Goal: Task Accomplishment & Management: Manage account settings

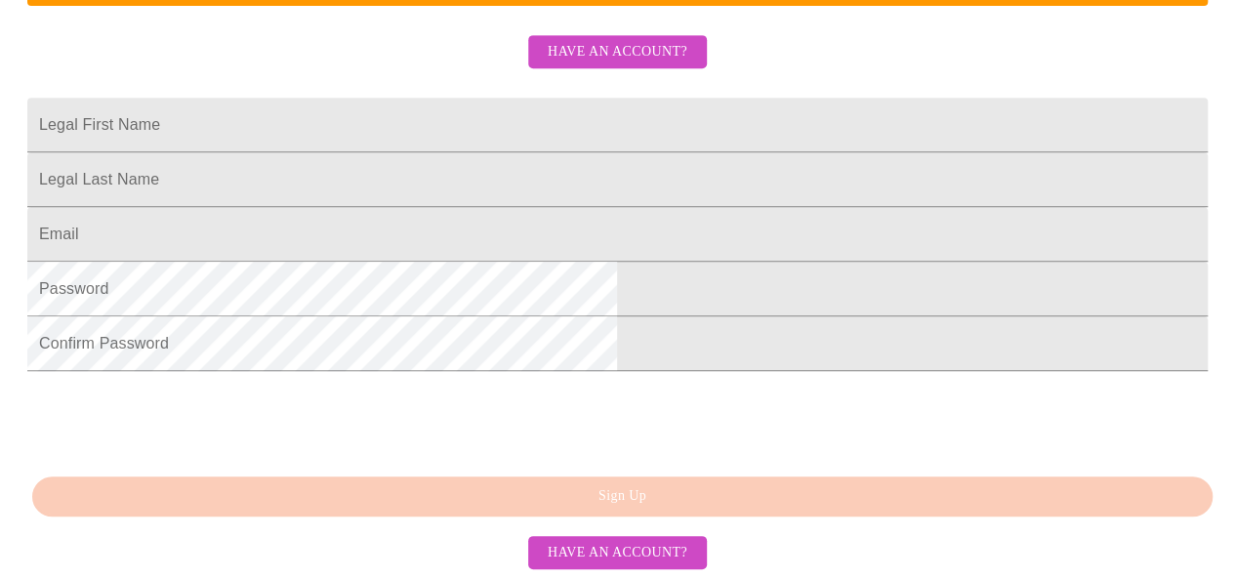
scroll to position [589, 0]
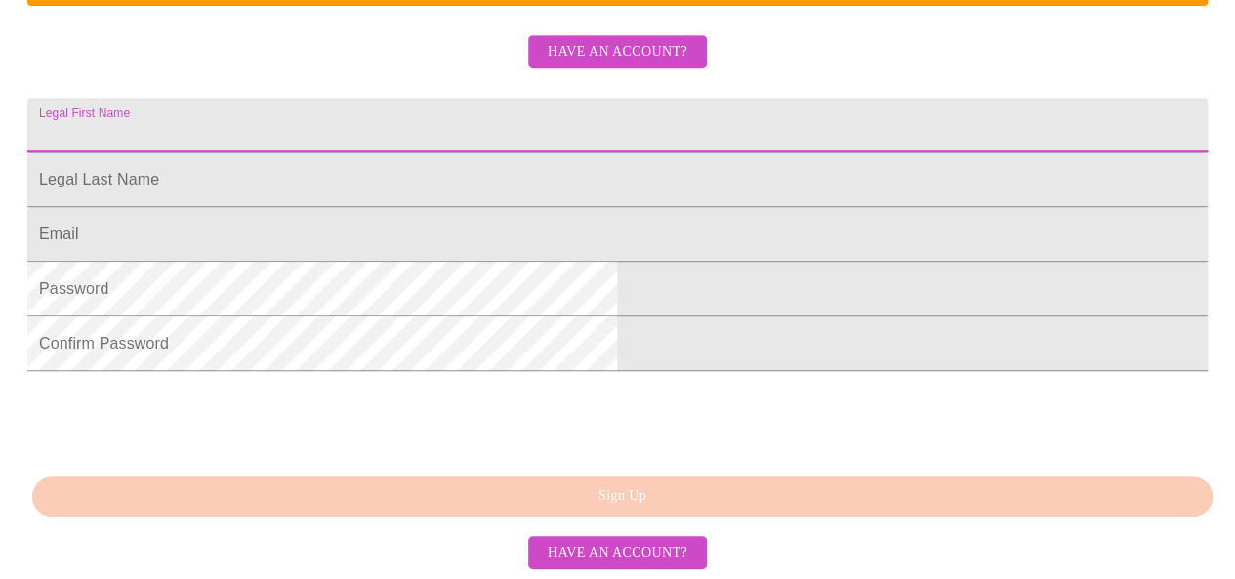
click at [516, 98] on input "Legal First Name" at bounding box center [617, 125] width 1180 height 55
type input "m"
type input "Mindy"
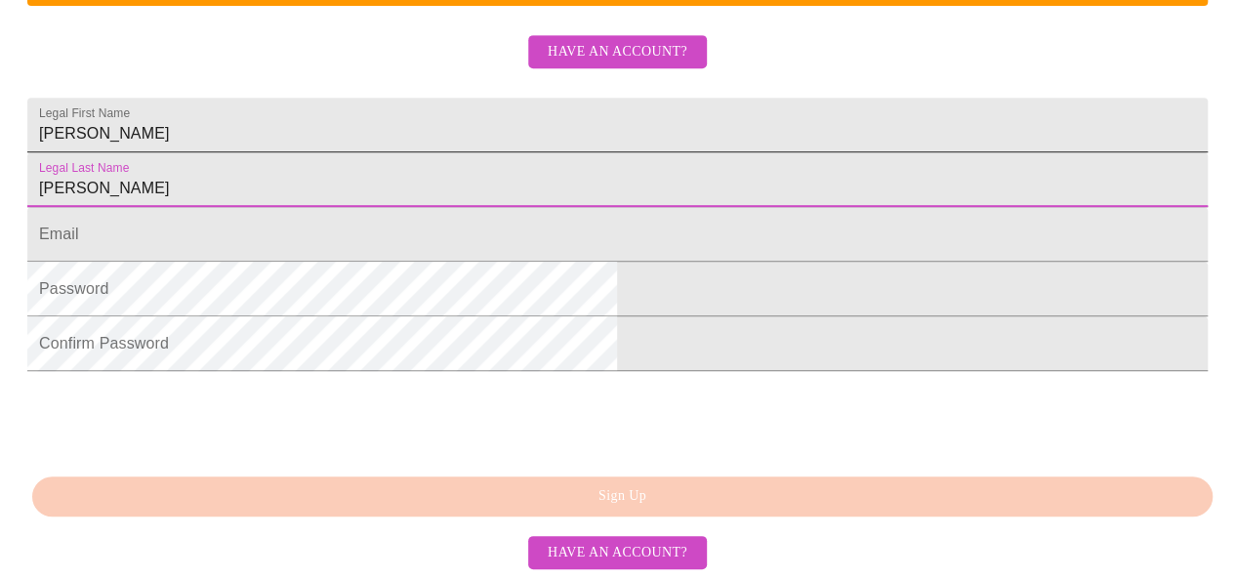
type input "Bender"
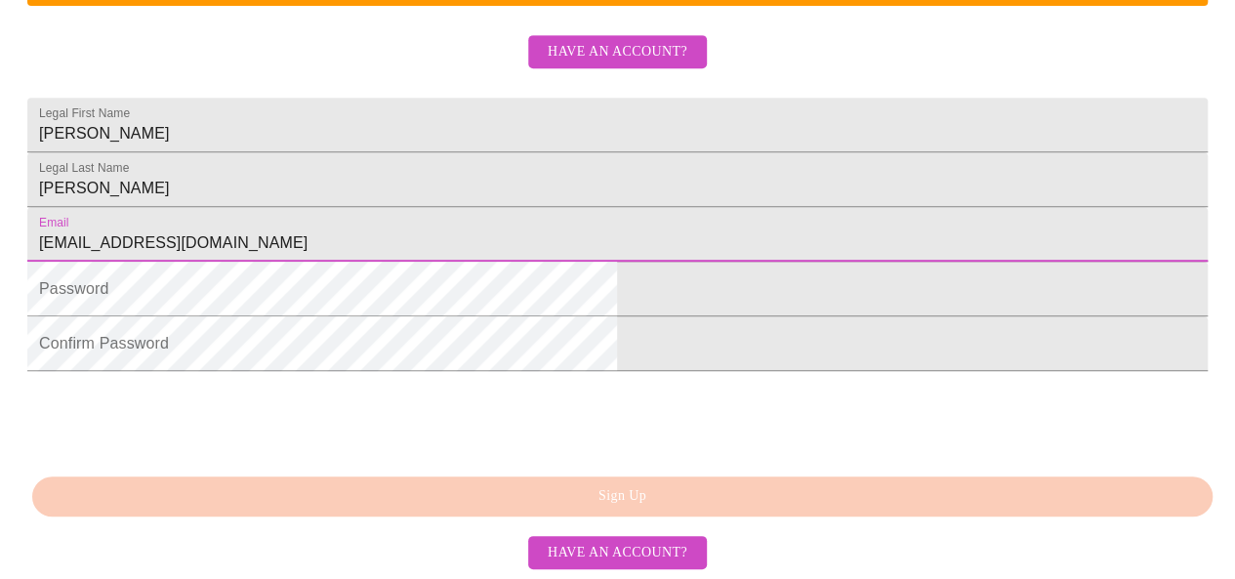
type input "mindyb925@hotmail.com"
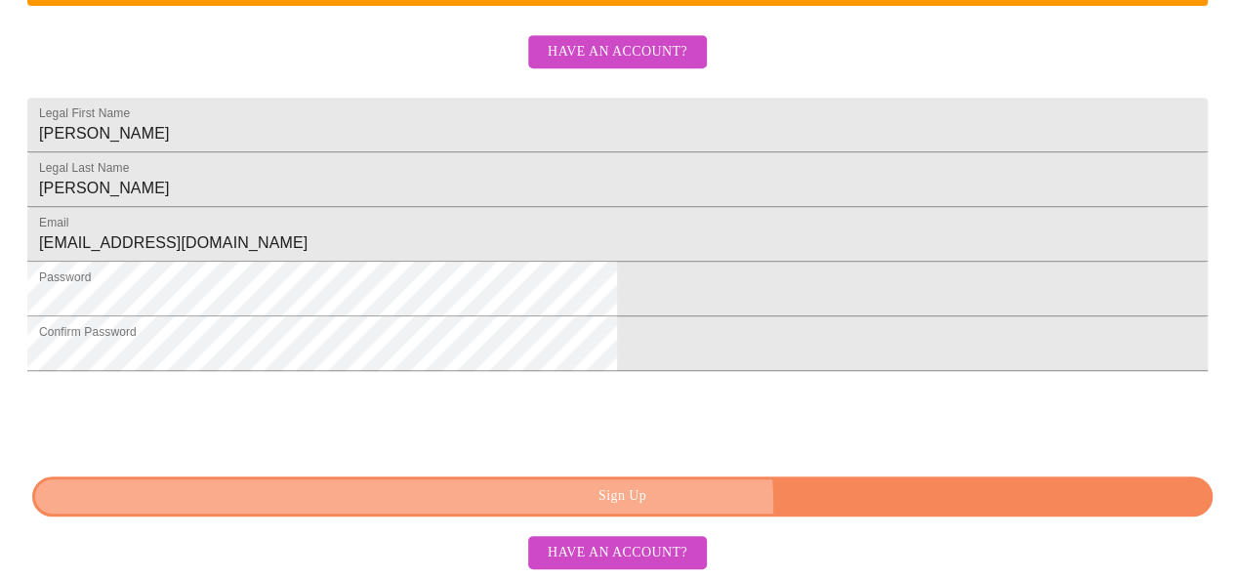
click at [697, 507] on span "Sign Up" at bounding box center [623, 496] width 1136 height 24
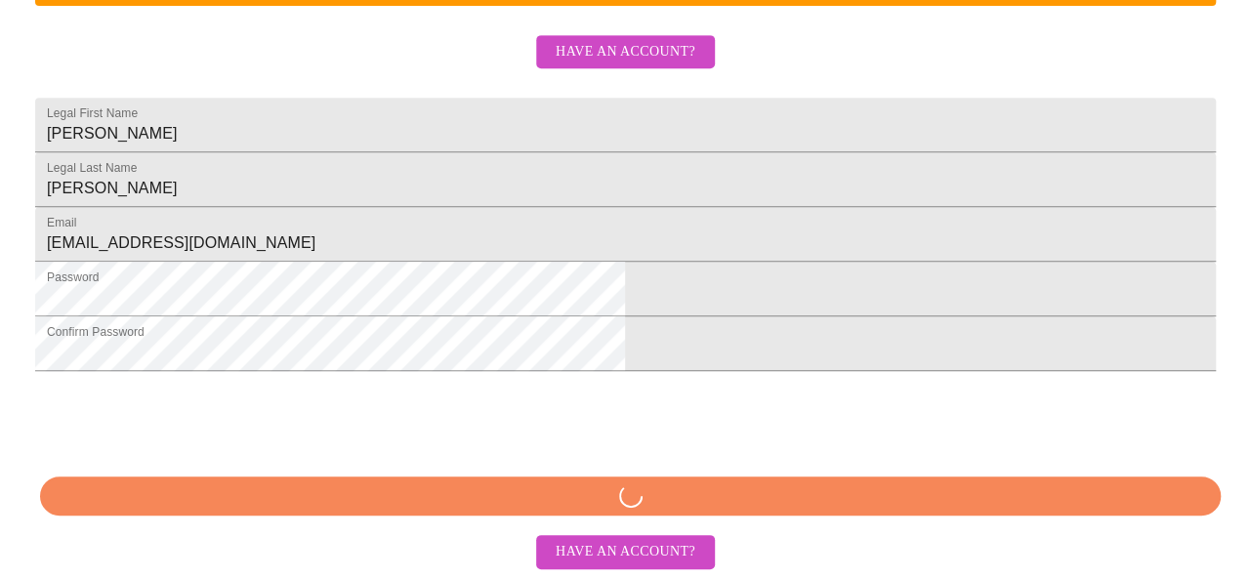
scroll to position [512, 0]
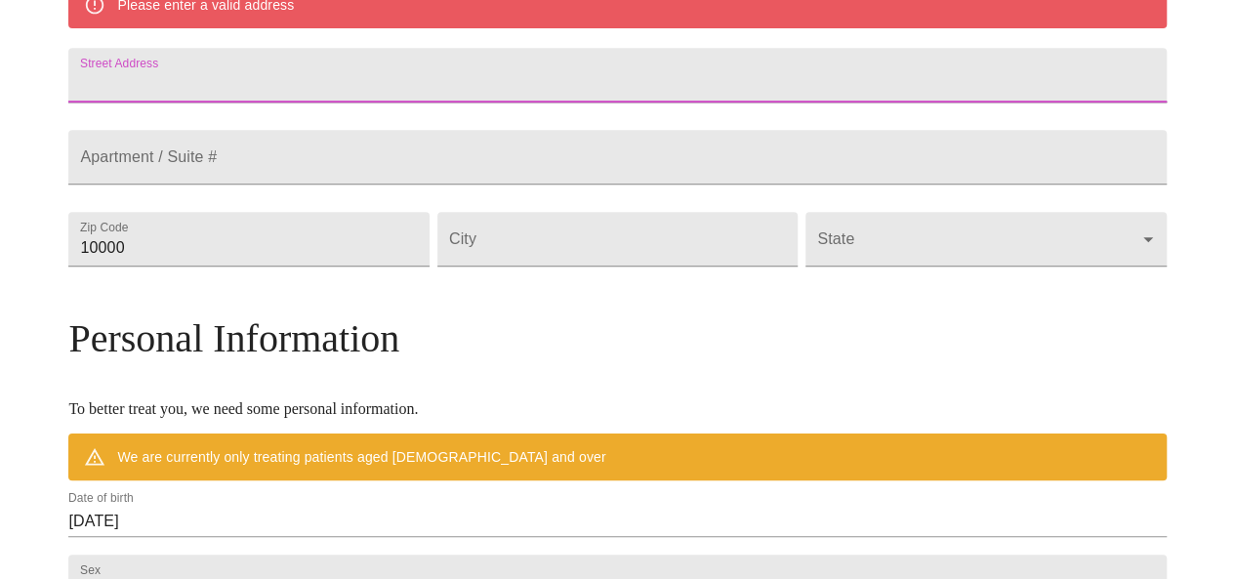
click at [522, 103] on input "Street Address" at bounding box center [616, 75] width 1097 height 55
type input "1118 E Carol Ave"
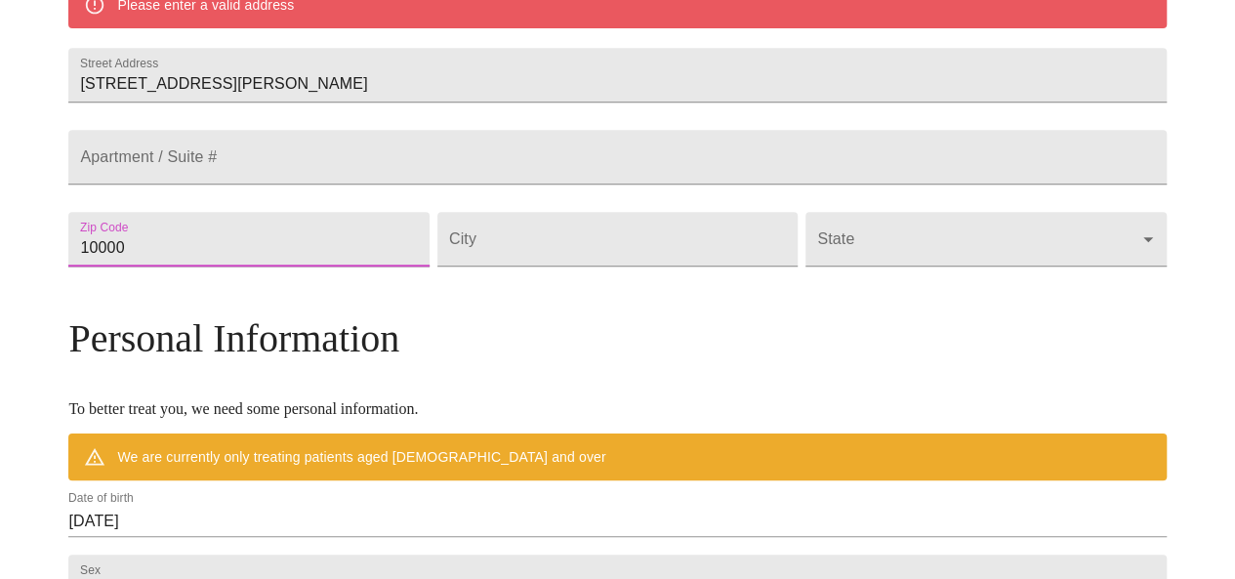
click at [402, 267] on input "10000" at bounding box center [248, 239] width 360 height 55
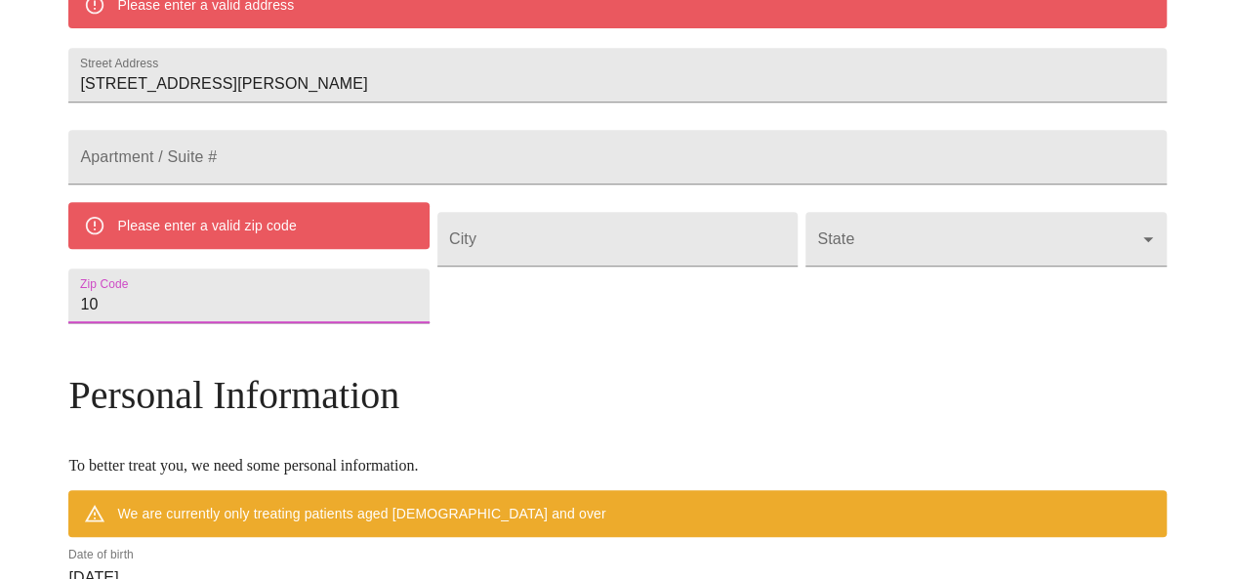
type input "1"
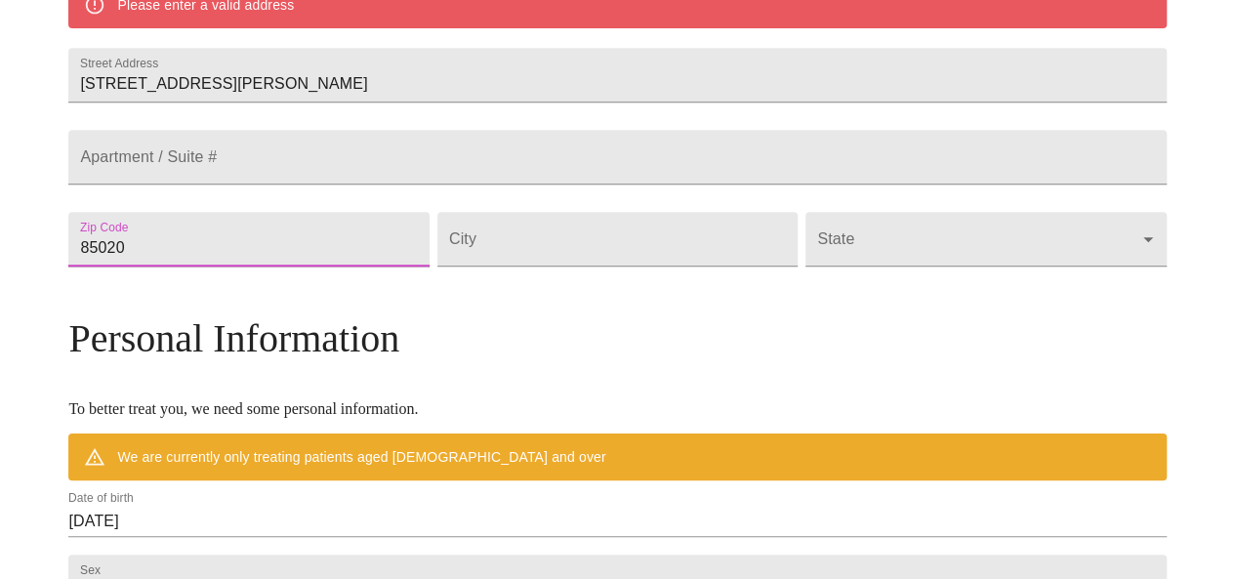
type input "85020"
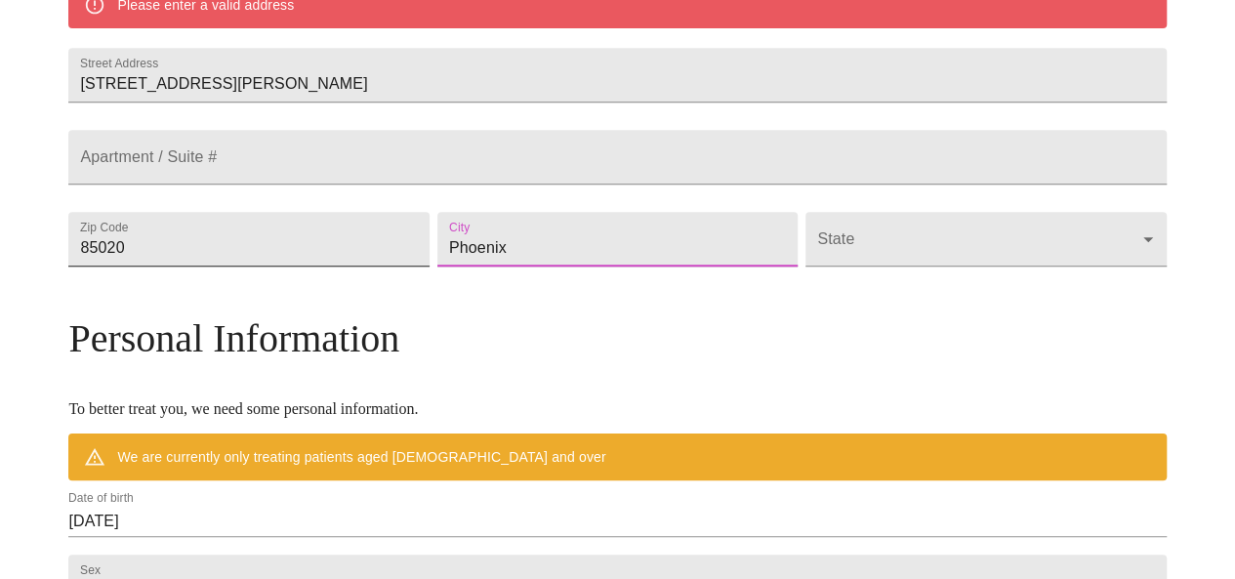
type input "Phoenix"
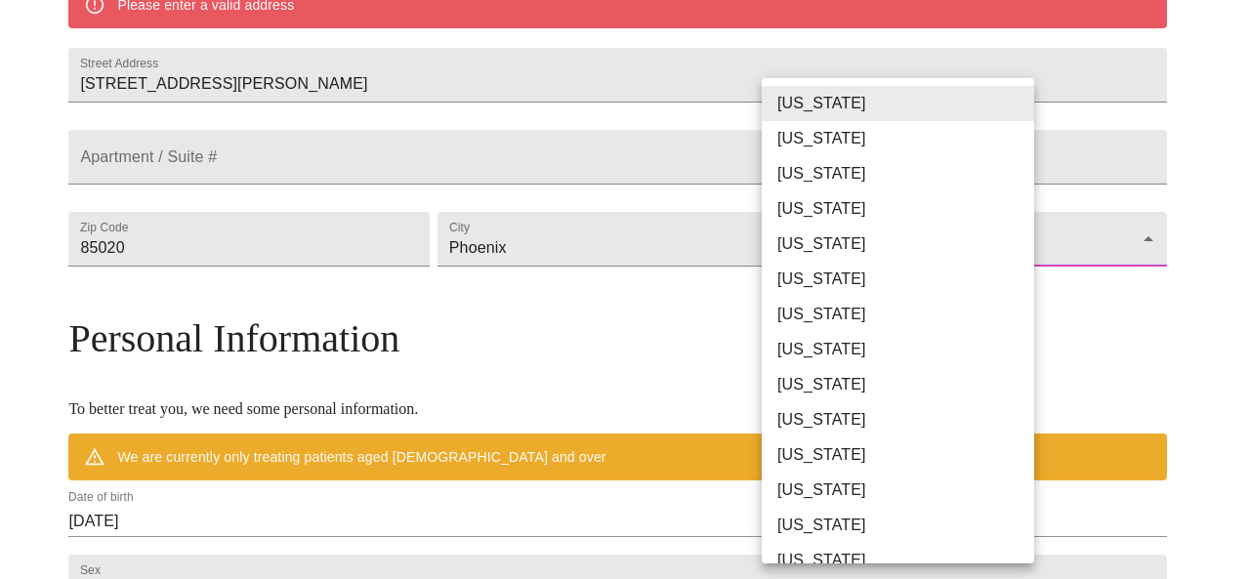
click at [908, 305] on body "MyMenopauseRx Welcome to MyMenopauseRx Since it's your first time here, you'll …" at bounding box center [625, 266] width 1234 height 1540
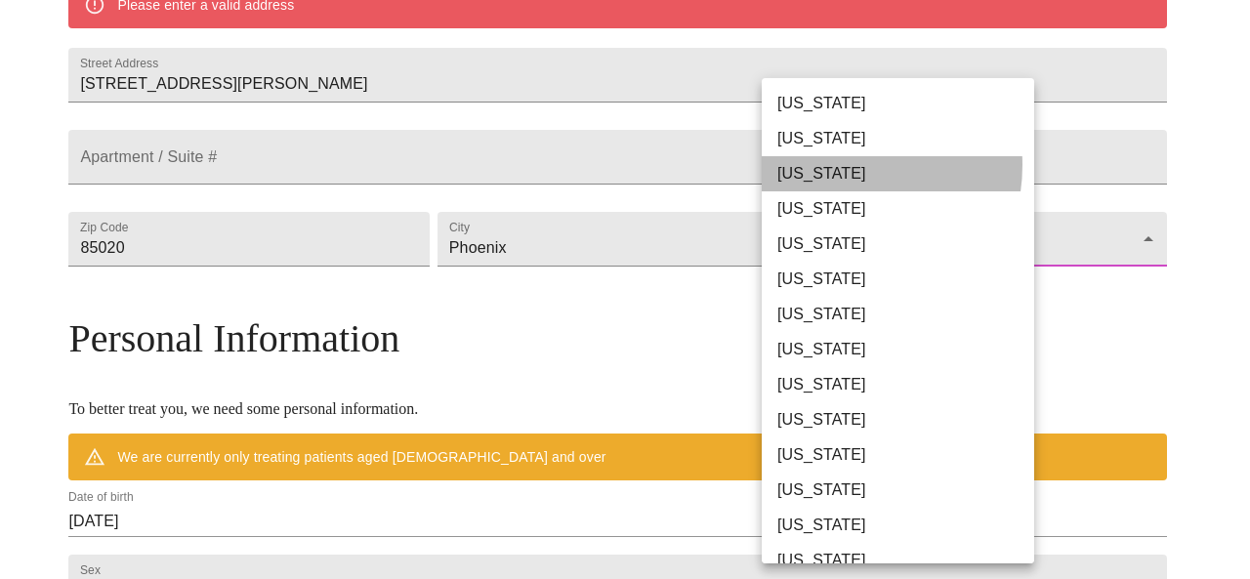
click at [835, 165] on li "Arizona" at bounding box center [905, 173] width 287 height 35
type input "Arizona"
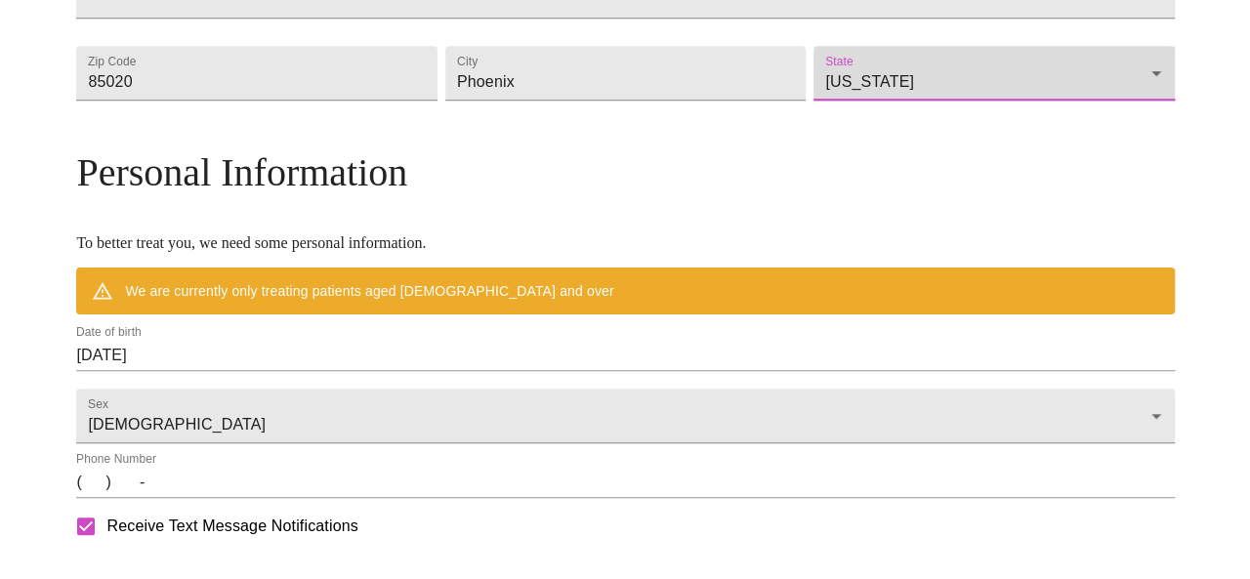
scroll to position [624, 0]
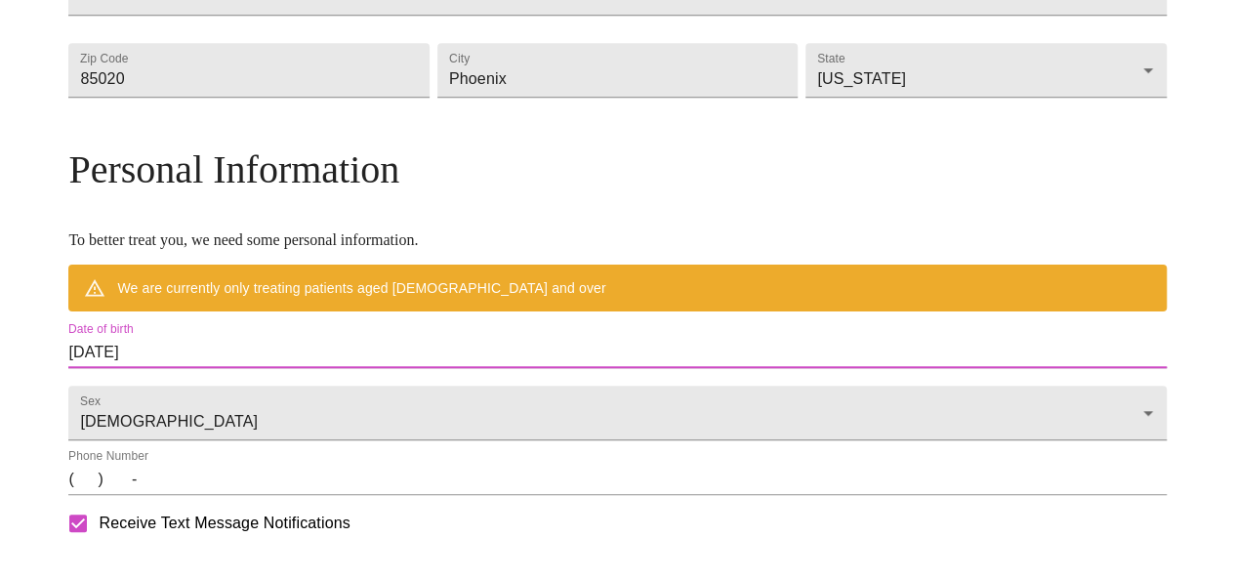
click at [277, 368] on input "08/29/2025" at bounding box center [616, 352] width 1097 height 31
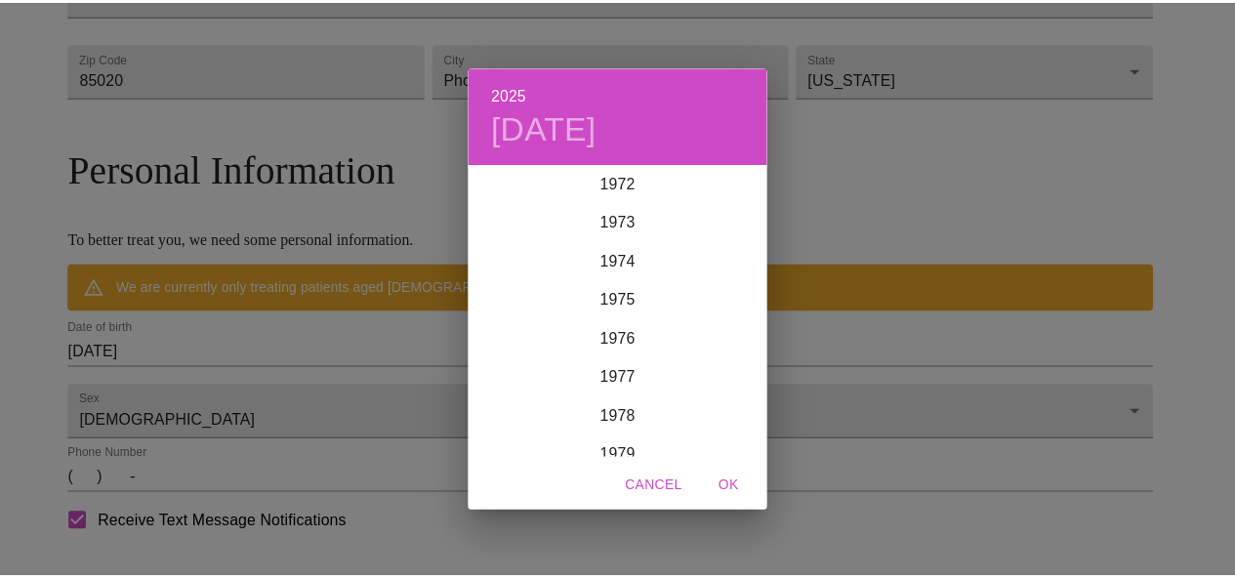
scroll to position [2597, 0]
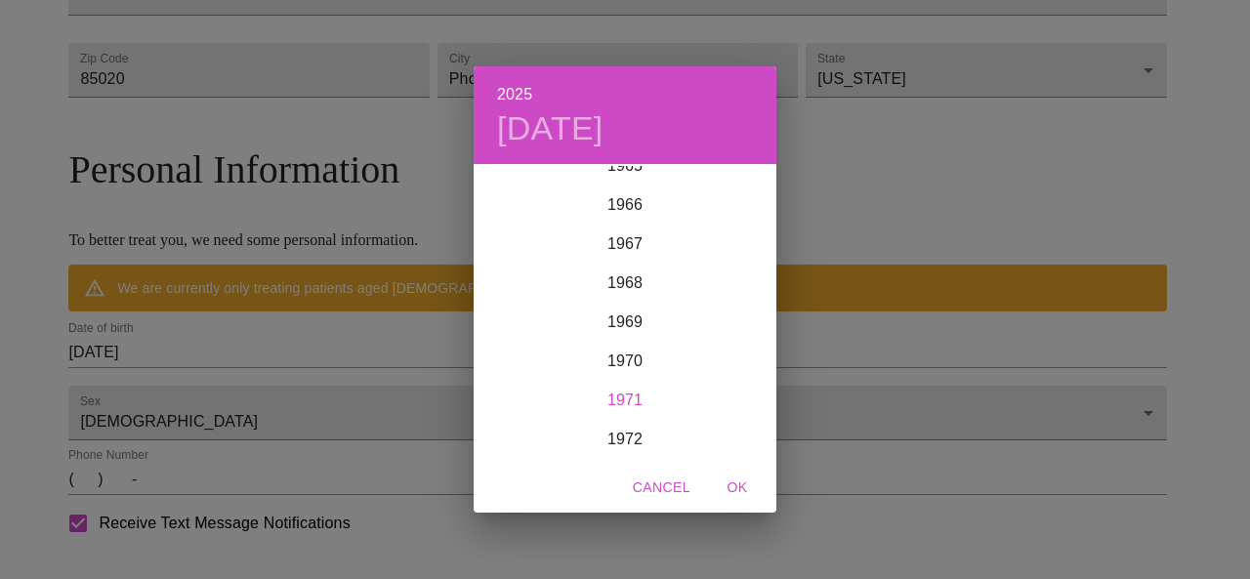
click at [623, 399] on div "1971" at bounding box center [625, 400] width 303 height 39
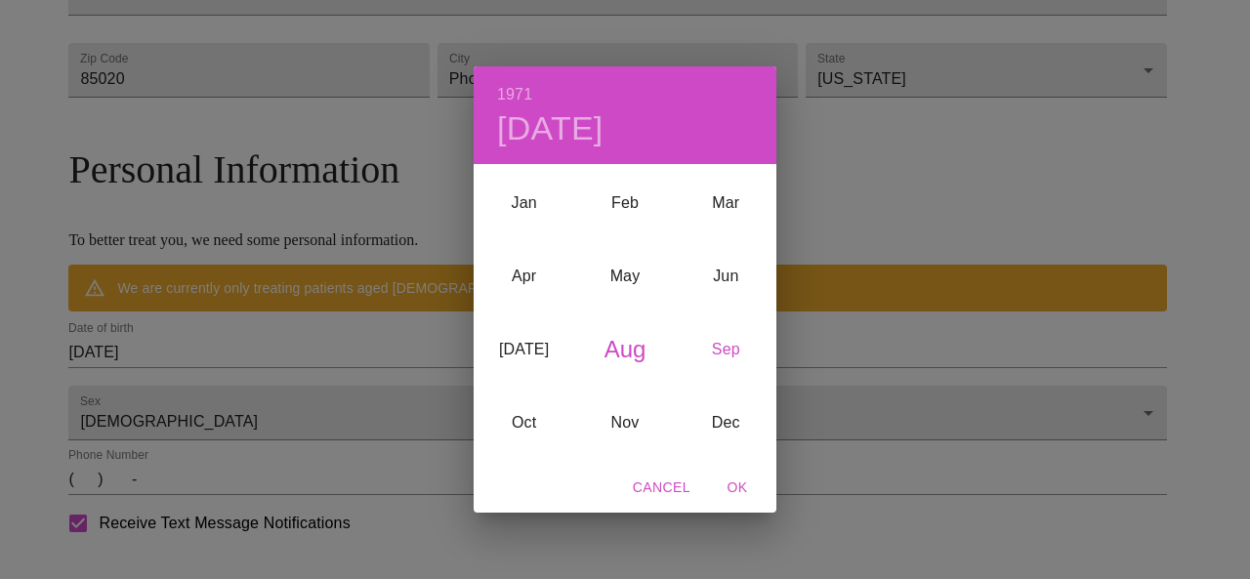
click at [746, 345] on div "Sep" at bounding box center [726, 348] width 101 height 73
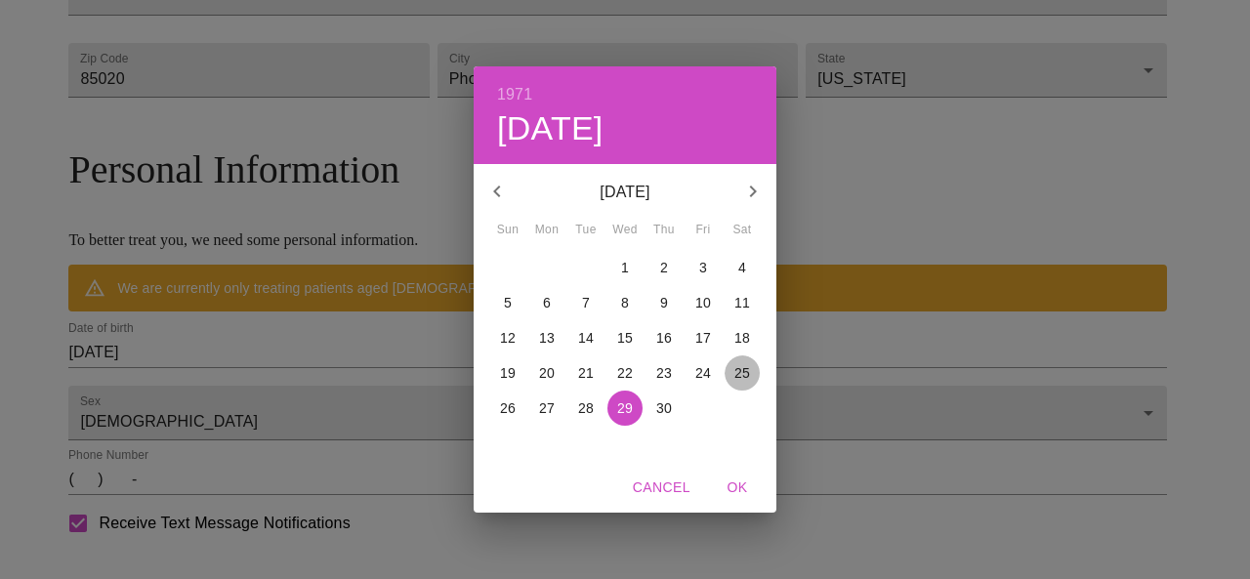
click at [742, 369] on p "25" at bounding box center [742, 373] width 16 height 20
click at [735, 487] on span "OK" at bounding box center [737, 487] width 47 height 24
type input "09/25/1971"
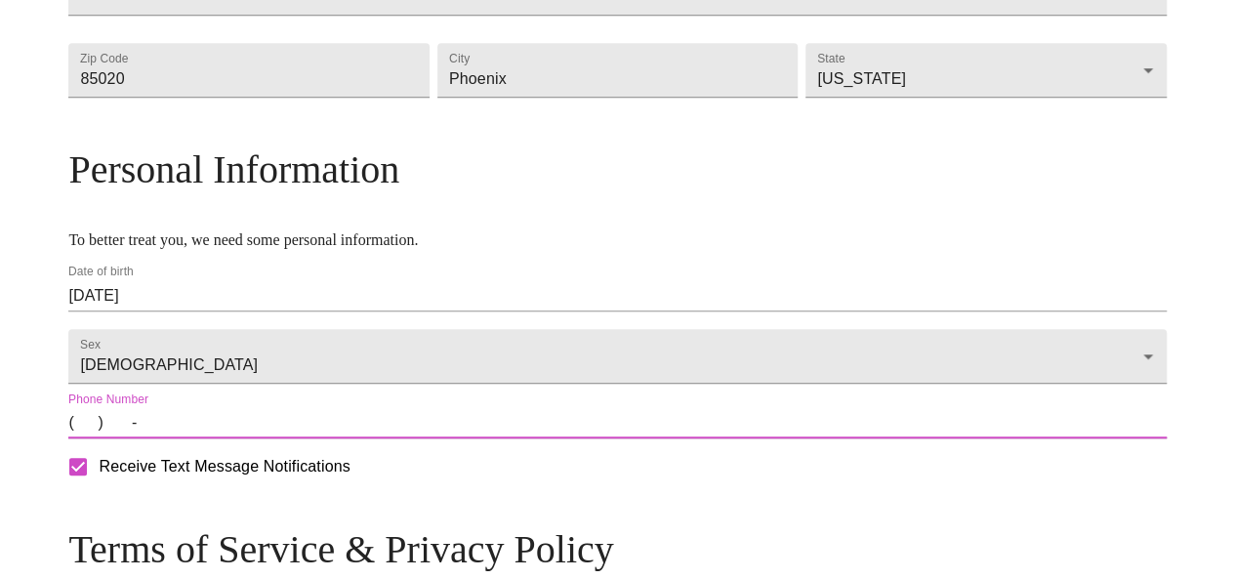
click at [215, 438] on input "(   )    -" at bounding box center [616, 422] width 1097 height 31
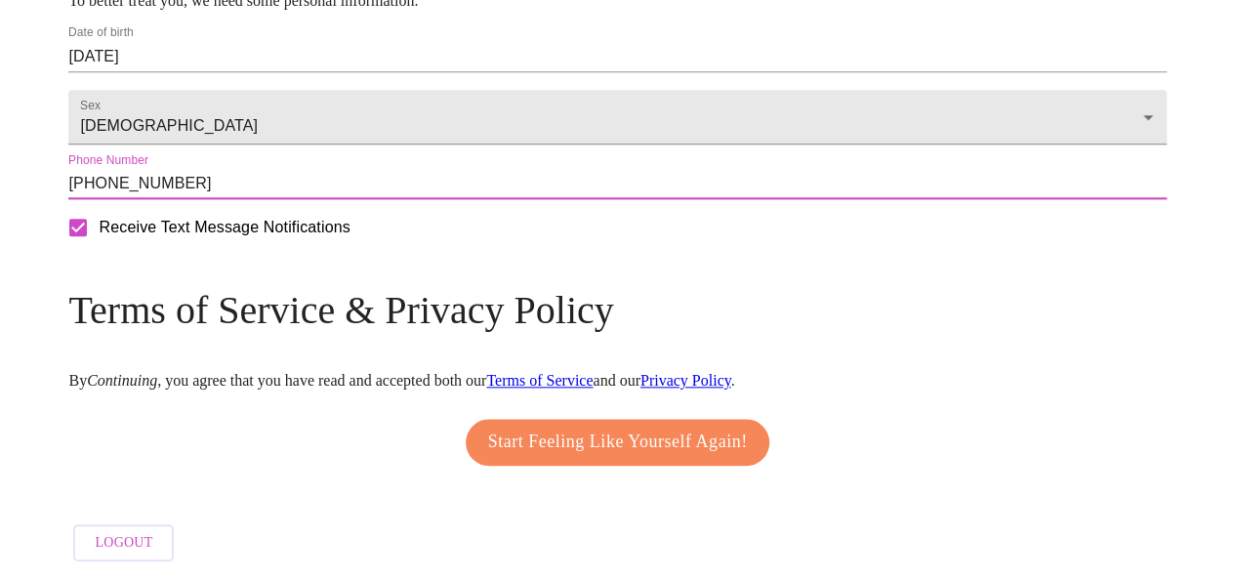
type input "(818) 585-3394"
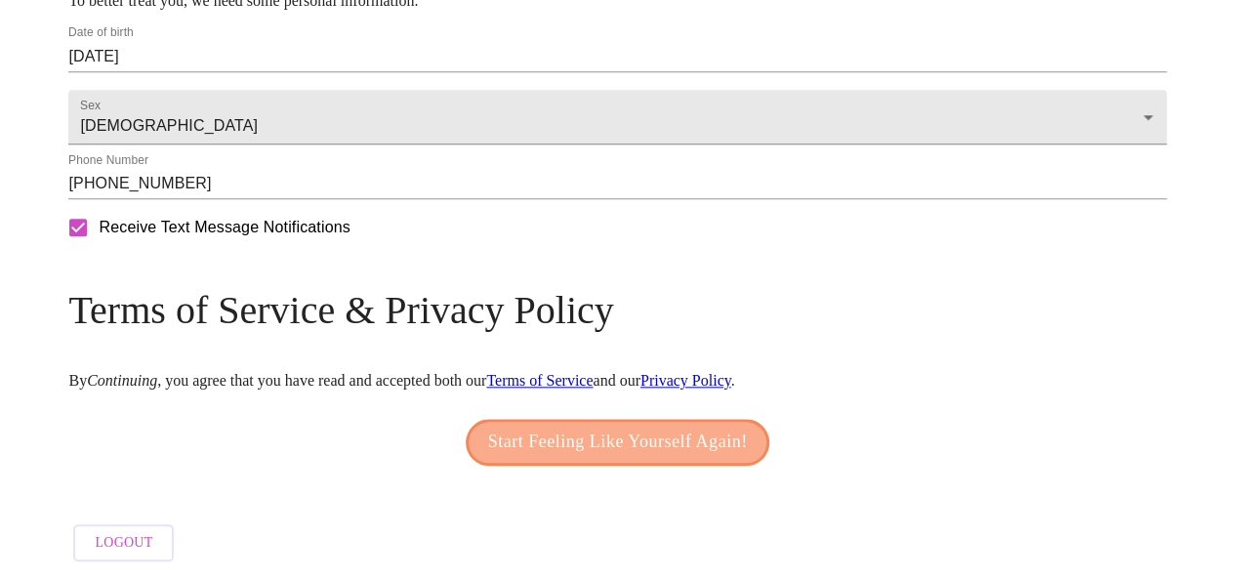
click at [615, 431] on span "Start Feeling Like Yourself Again!" at bounding box center [618, 442] width 260 height 31
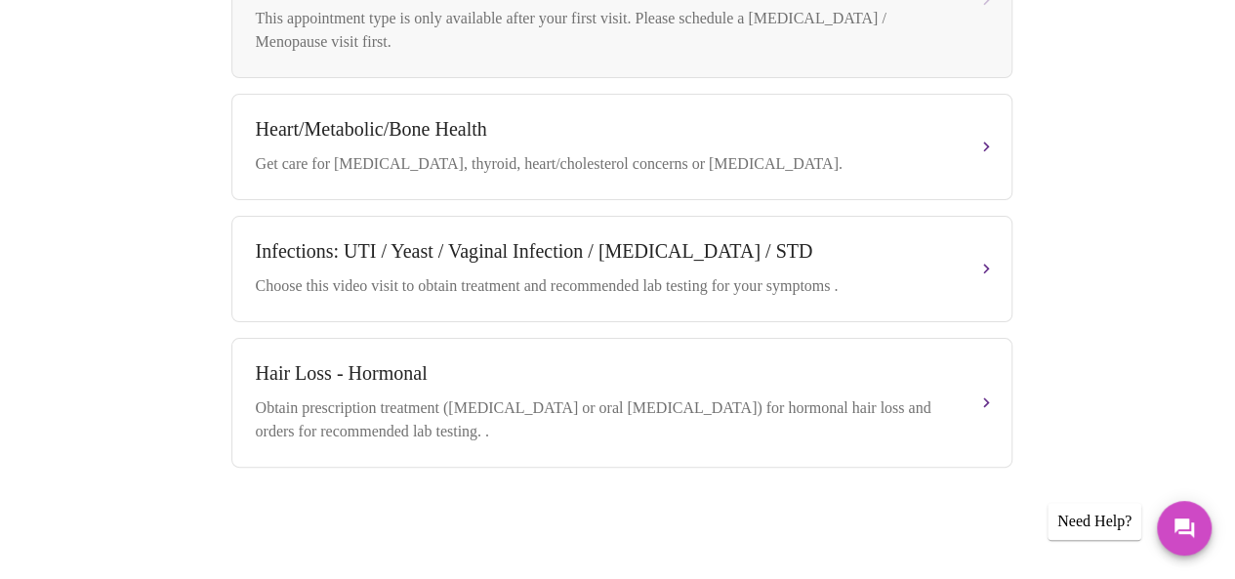
scroll to position [27, 0]
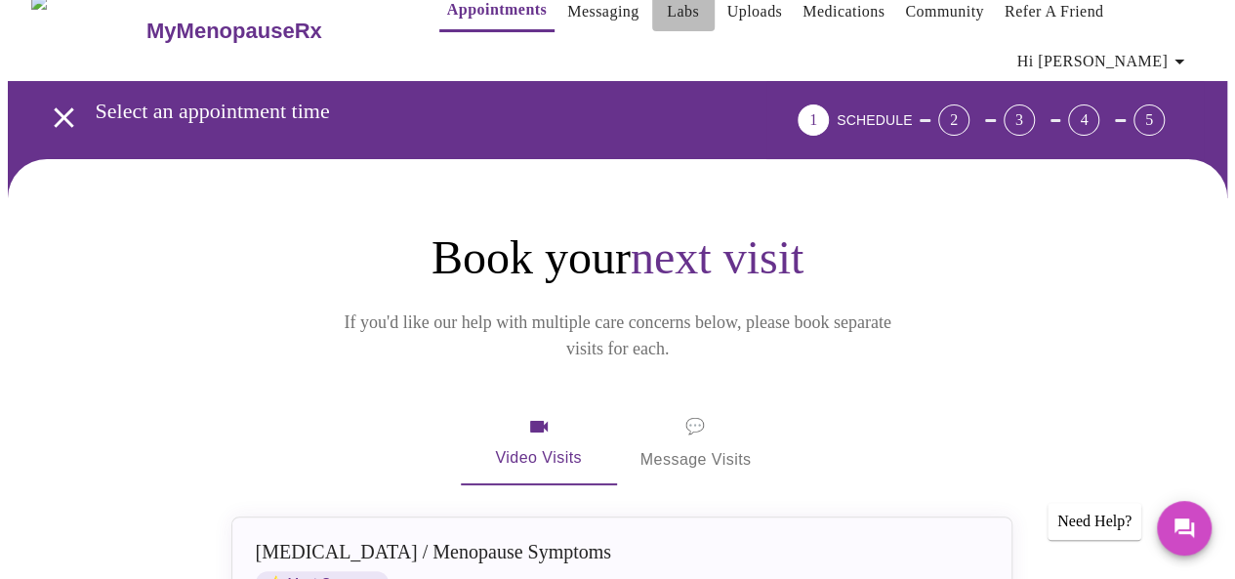
click at [667, 9] on link "Labs" at bounding box center [683, 11] width 32 height 27
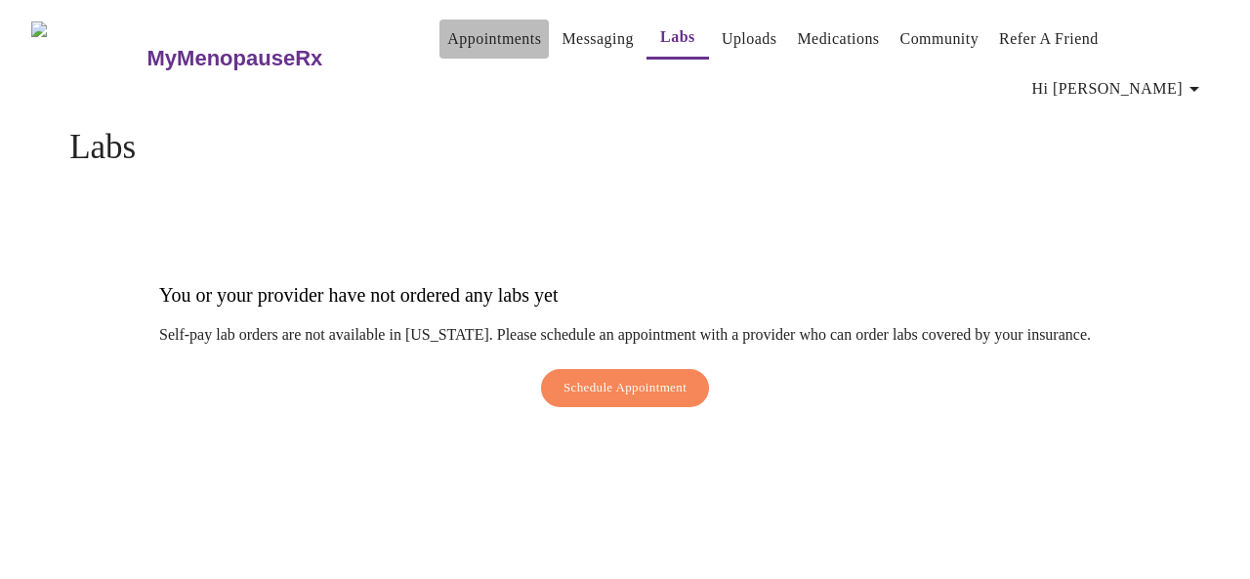
click at [447, 30] on link "Appointments" at bounding box center [494, 38] width 94 height 27
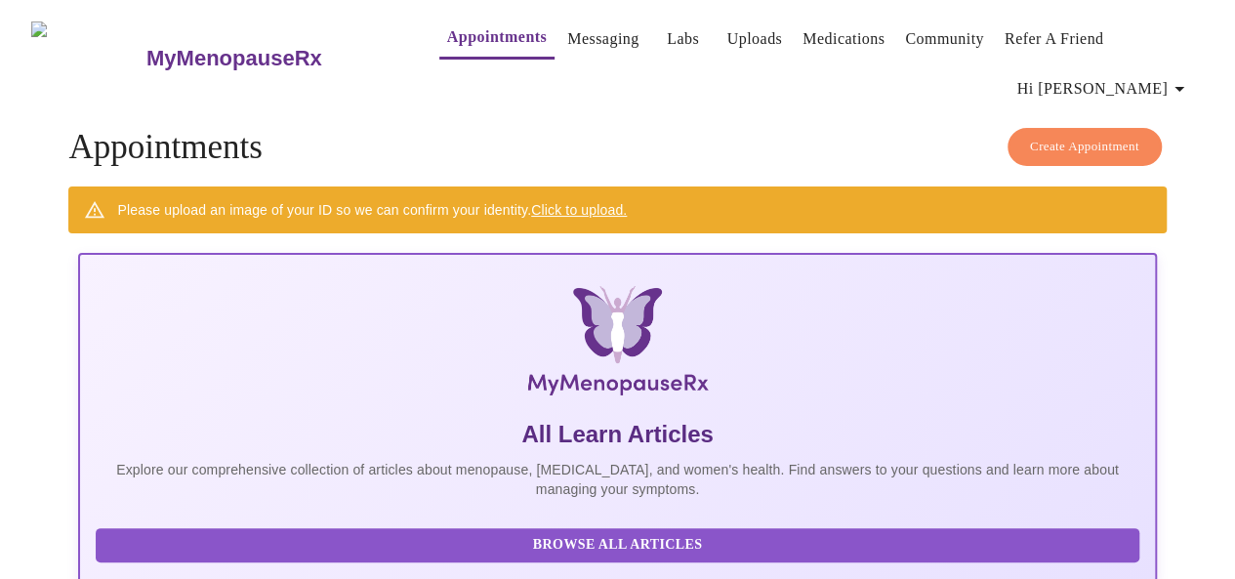
click at [170, 50] on h3 "MyMenopauseRx" at bounding box center [234, 58] width 176 height 25
click at [1191, 77] on icon "button" at bounding box center [1179, 88] width 23 height 23
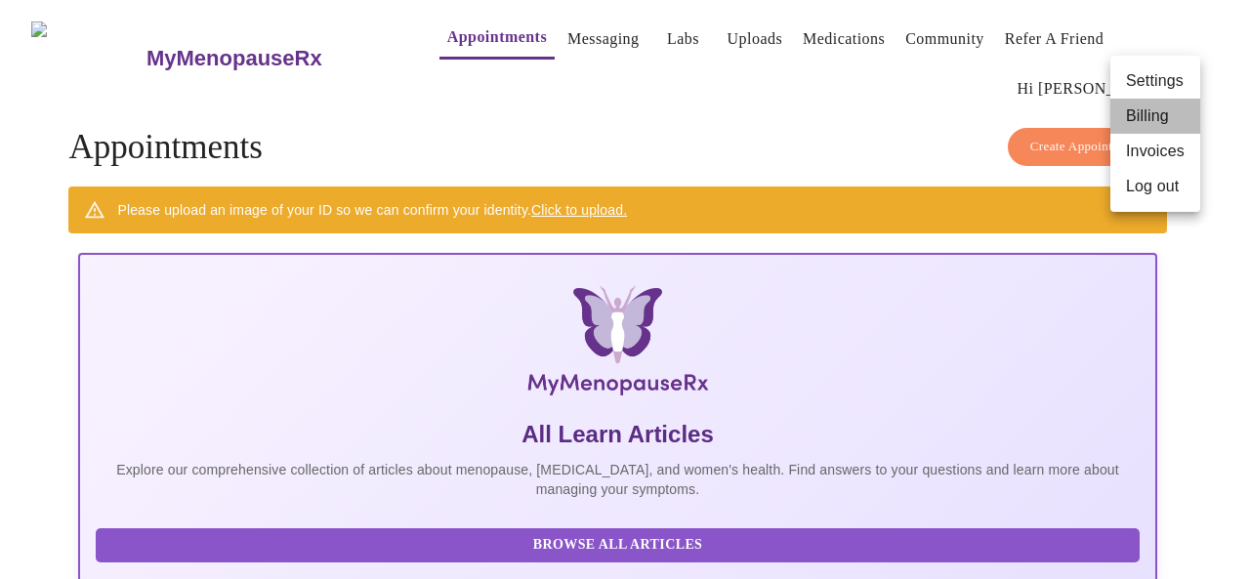
click at [1146, 106] on li "Billing" at bounding box center [1155, 116] width 90 height 35
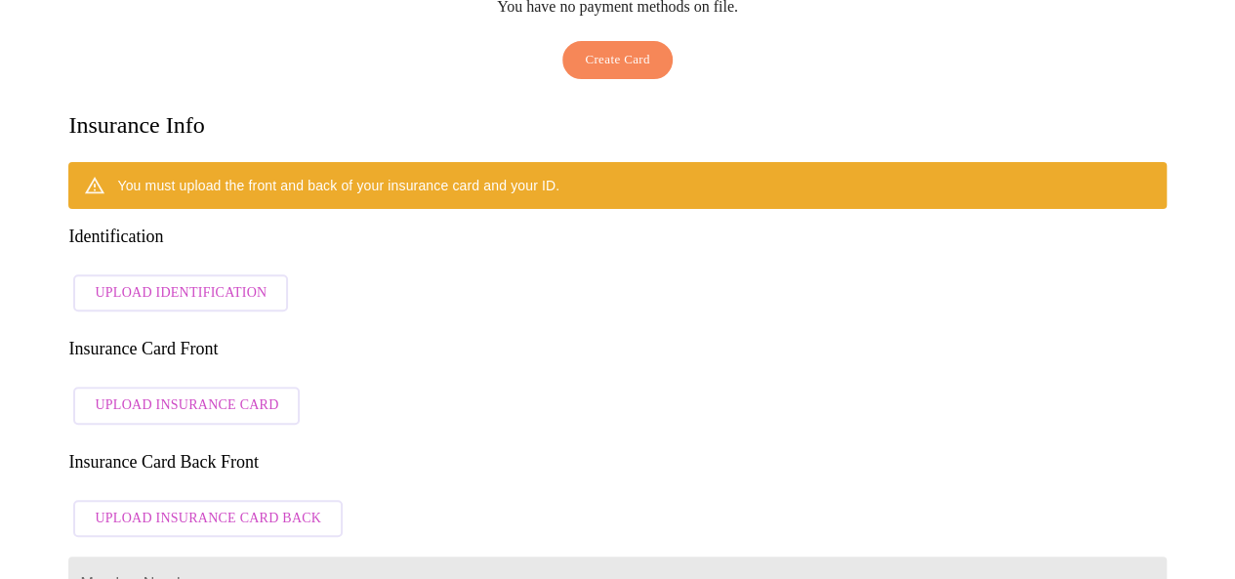
scroll to position [363, 0]
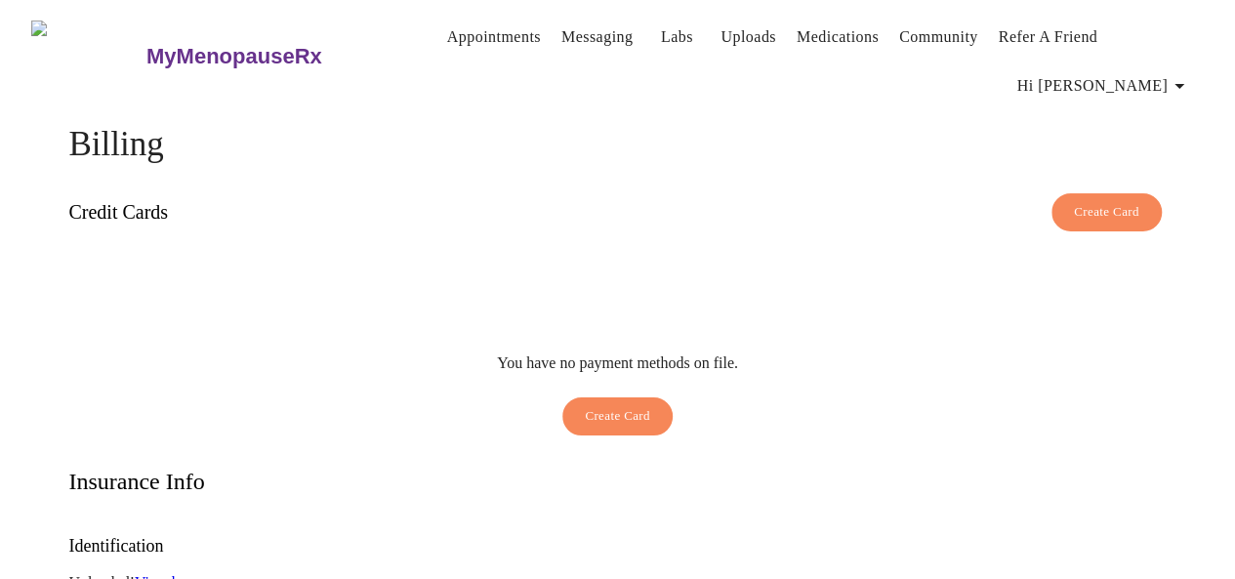
scroll to position [506, 0]
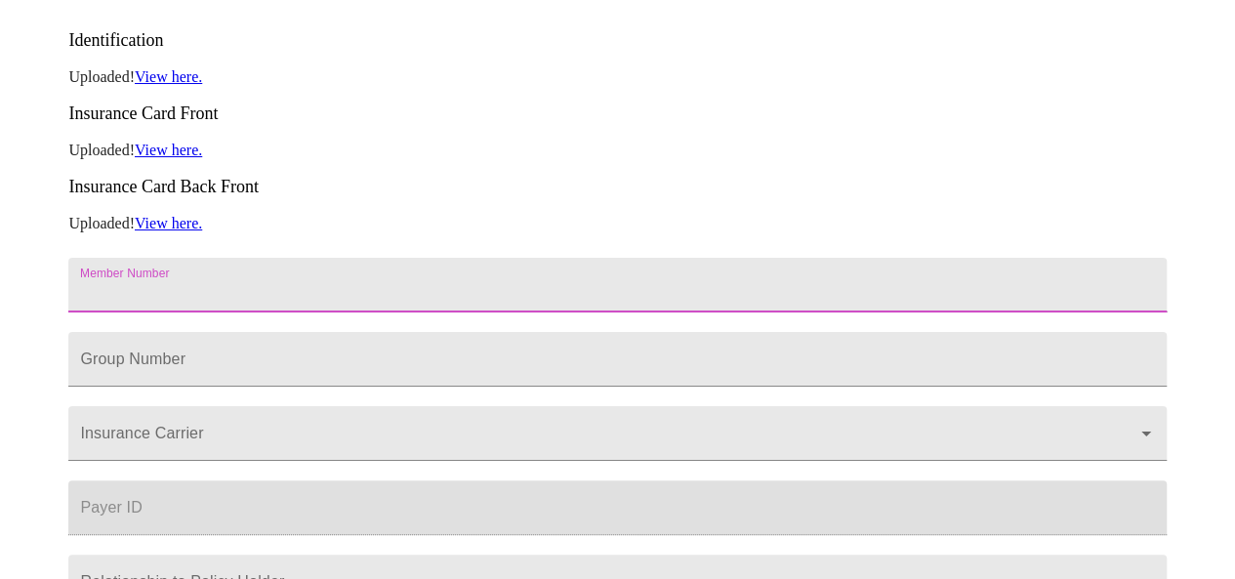
click at [227, 258] on input "Member Number" at bounding box center [616, 285] width 1097 height 55
type input "XKT621W23549"
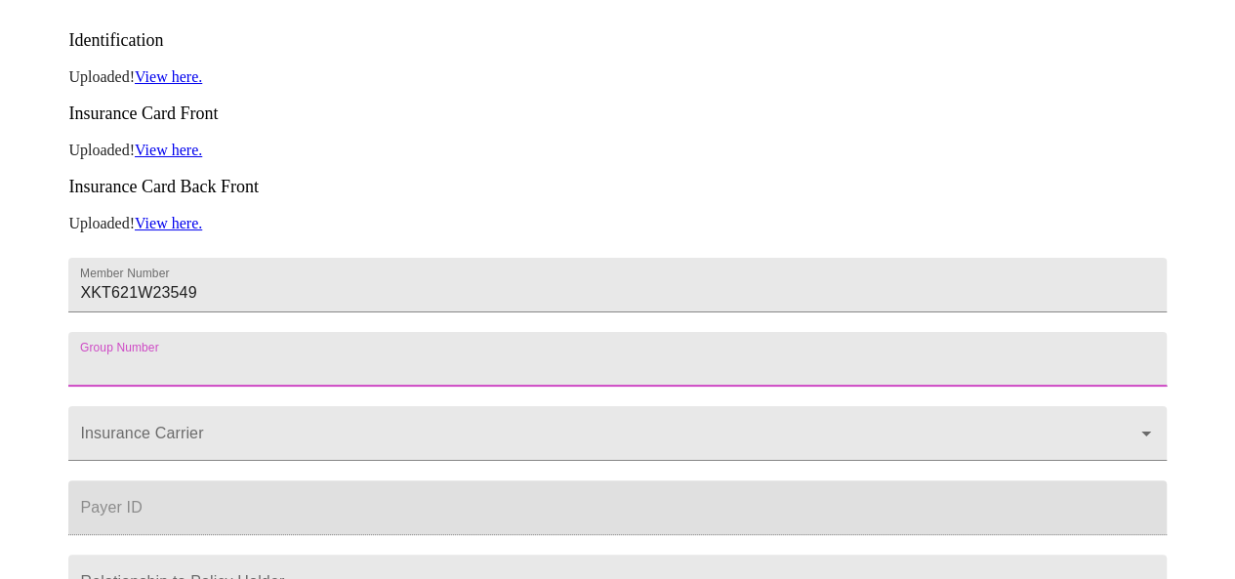
click at [198, 332] on input "Member Number" at bounding box center [616, 359] width 1097 height 55
type input "GA8422M004"
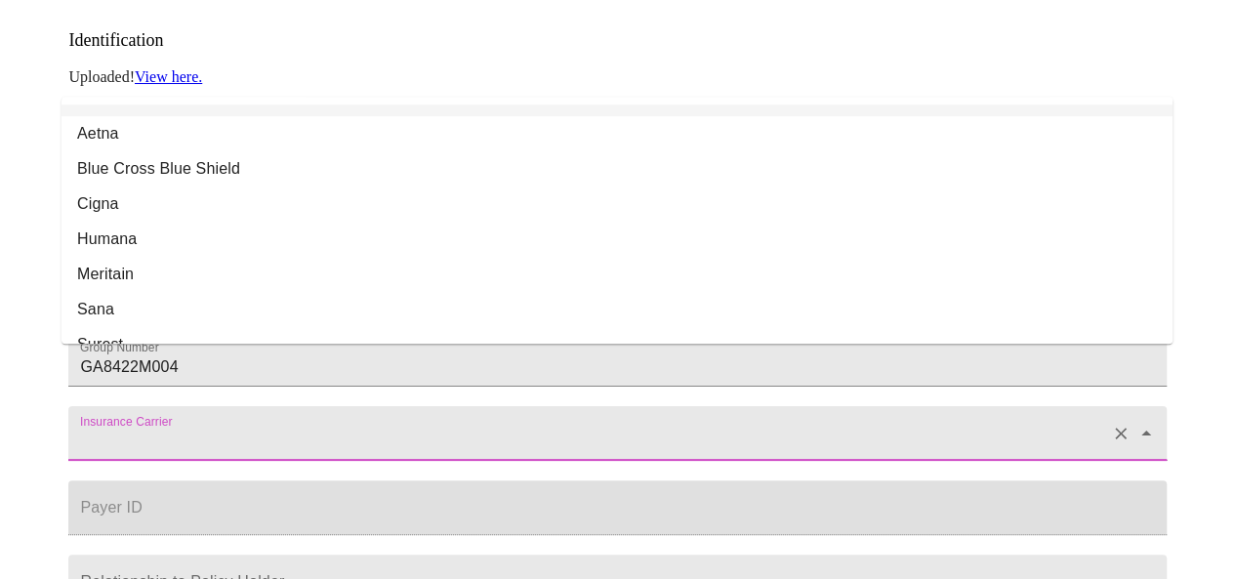
click at [170, 425] on input "Insurance Carrier" at bounding box center [589, 443] width 1026 height 36
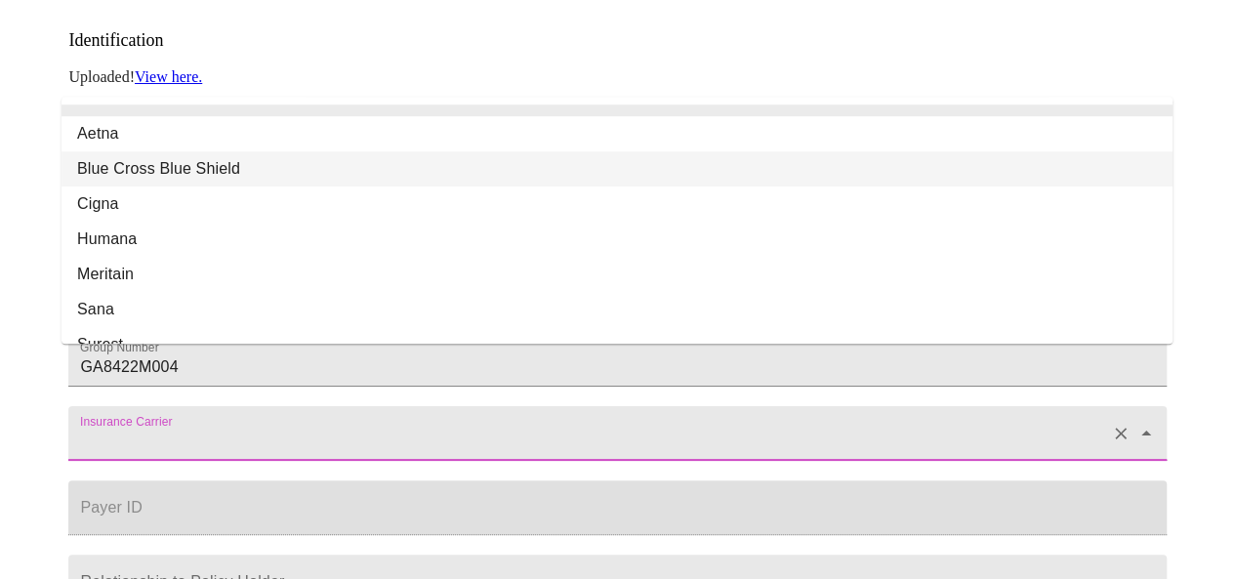
click at [174, 152] on li "Blue Cross Blue Shield" at bounding box center [617, 168] width 1111 height 35
type input "Blue Cross Blue Shield"
type input "00002"
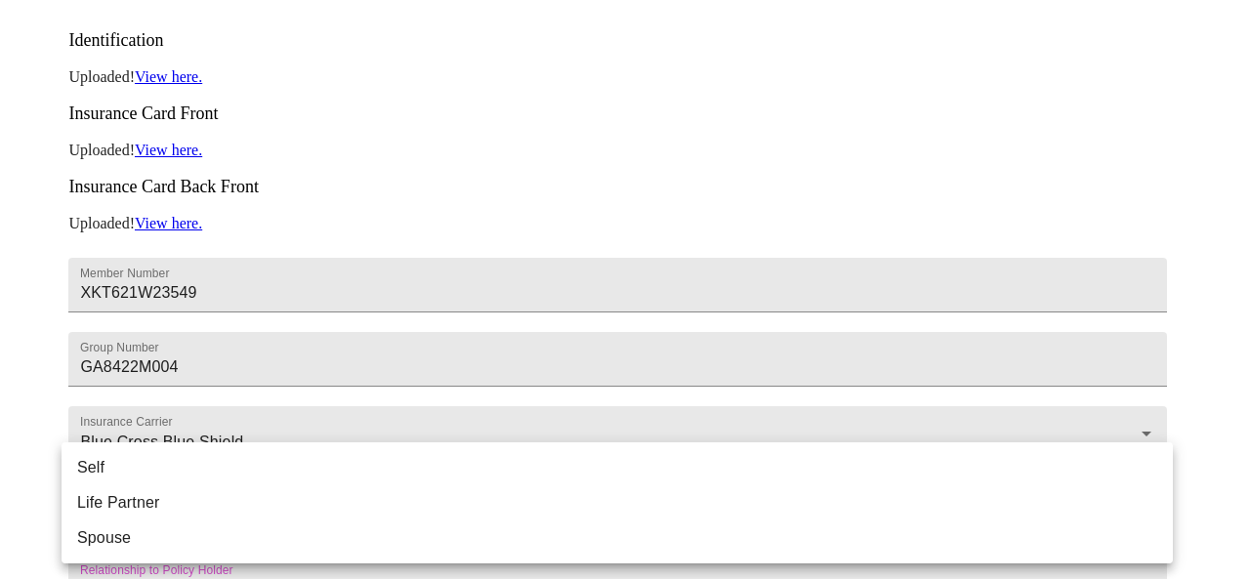
click at [1056, 547] on body "MyMenopauseRx Appointments Messaging Labs Uploads Medications Community Refer a…" at bounding box center [625, 175] width 1234 height 1347
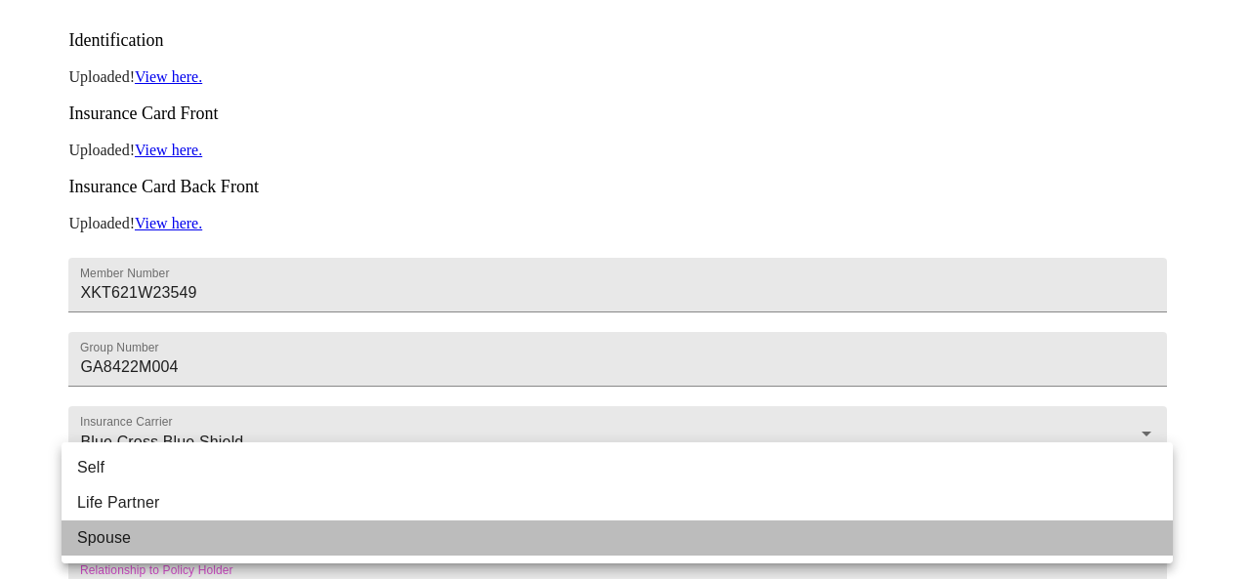
click at [168, 539] on li "Spouse" at bounding box center [617, 537] width 1111 height 35
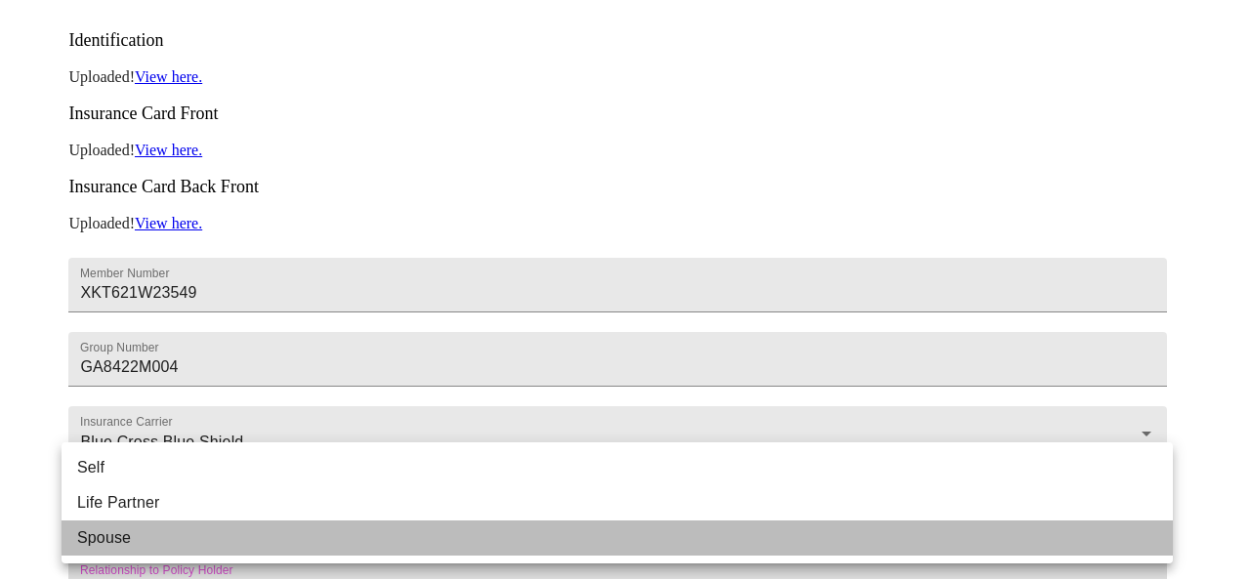
type input "Spouse"
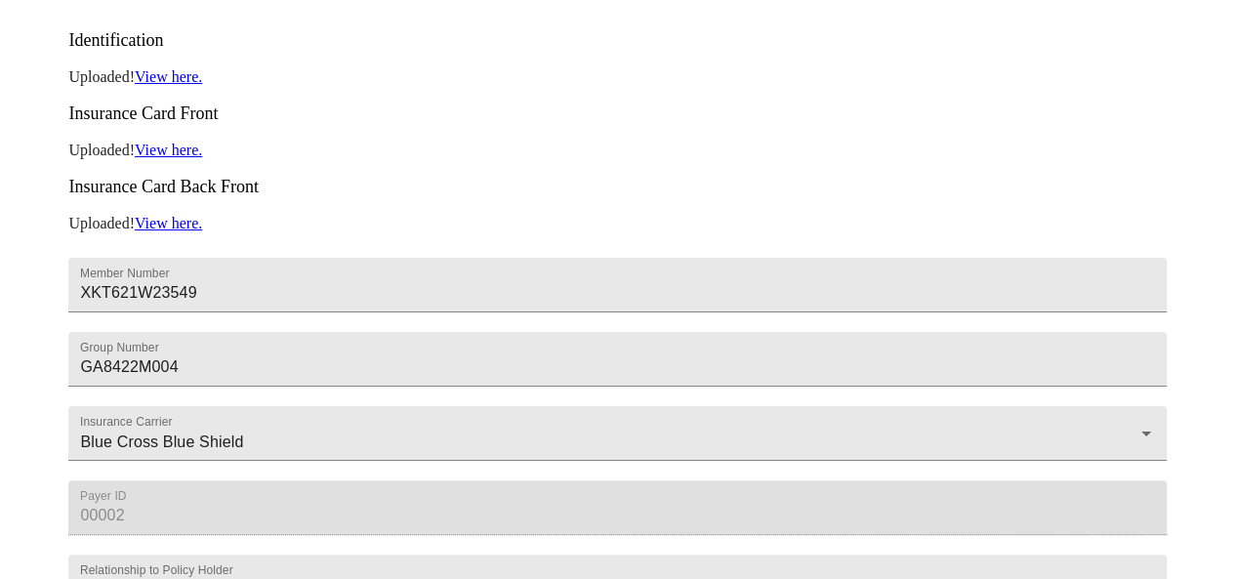
scroll to position [800, 0]
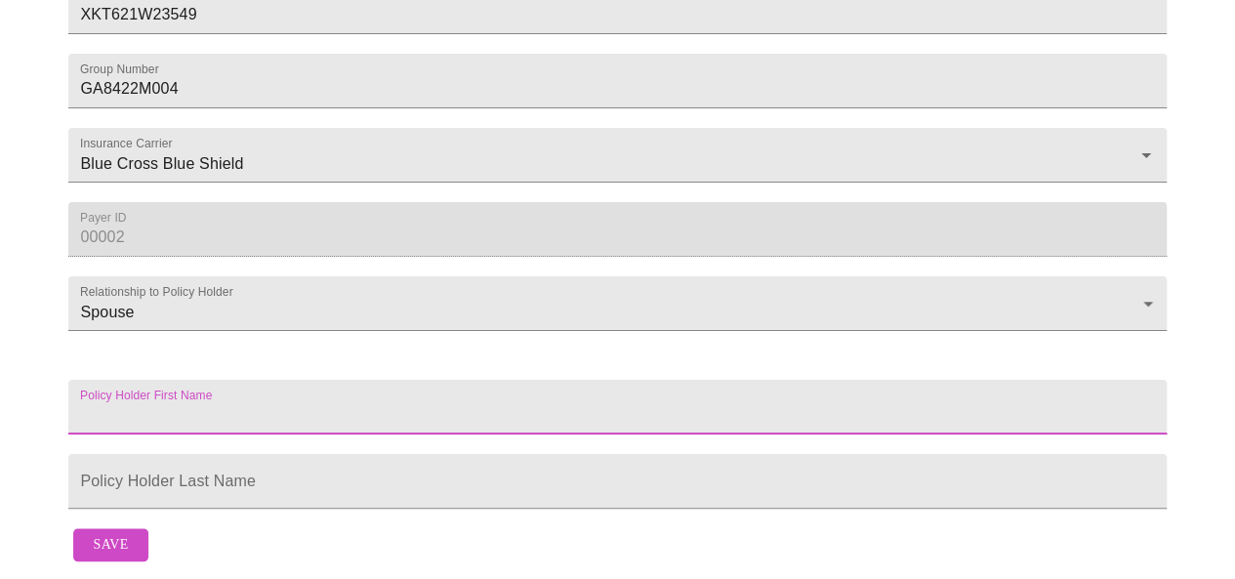
click at [281, 380] on input "Member Number" at bounding box center [616, 407] width 1097 height 55
type input "[PERSON_NAME]"
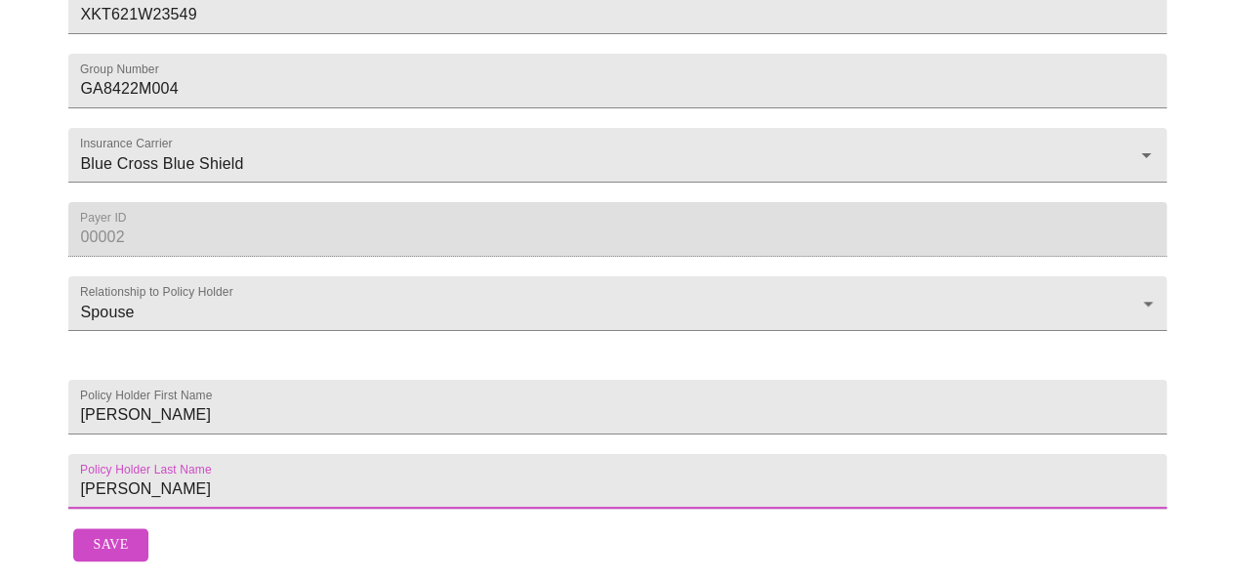
type input "[PERSON_NAME]"
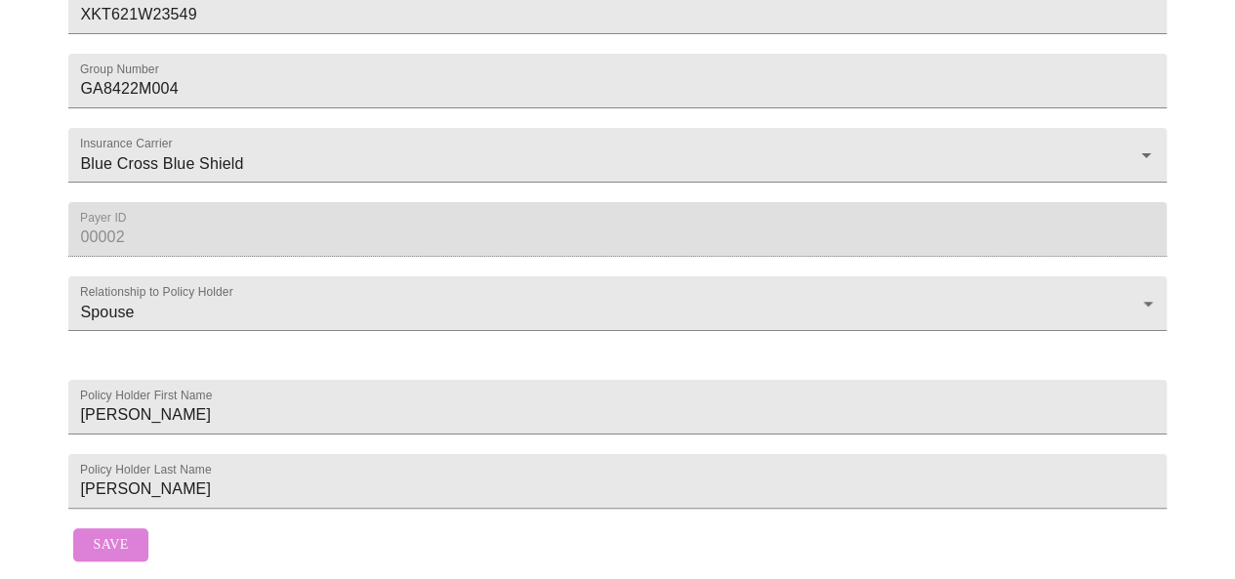
click at [113, 541] on span "Save" at bounding box center [110, 545] width 35 height 24
click at [127, 540] on button "Save" at bounding box center [110, 545] width 74 height 34
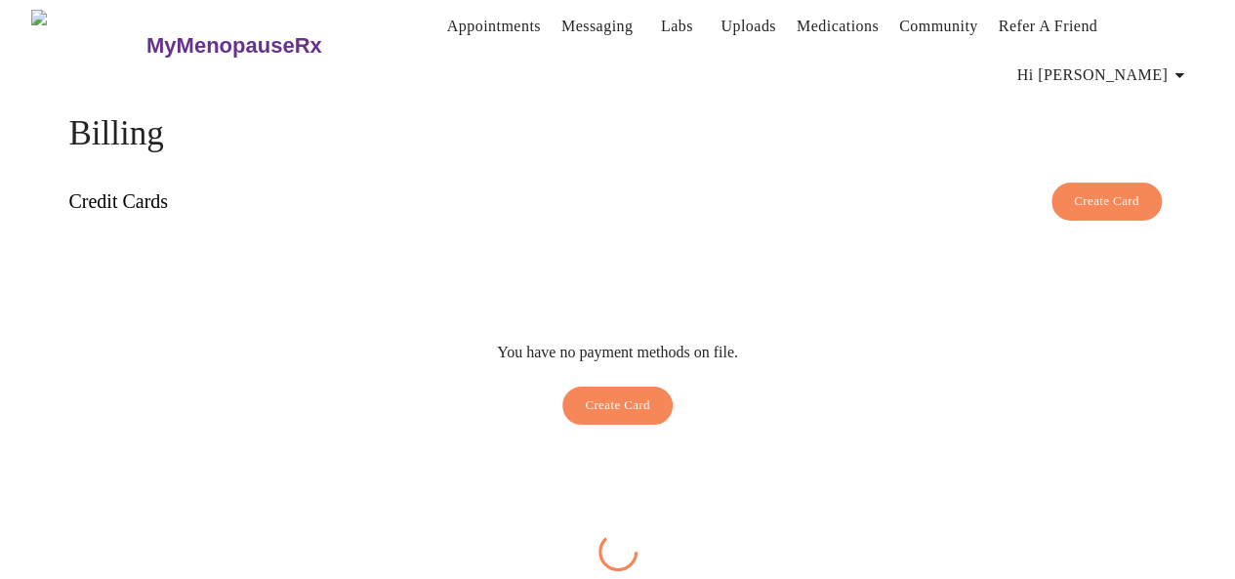
scroll to position [0, 0]
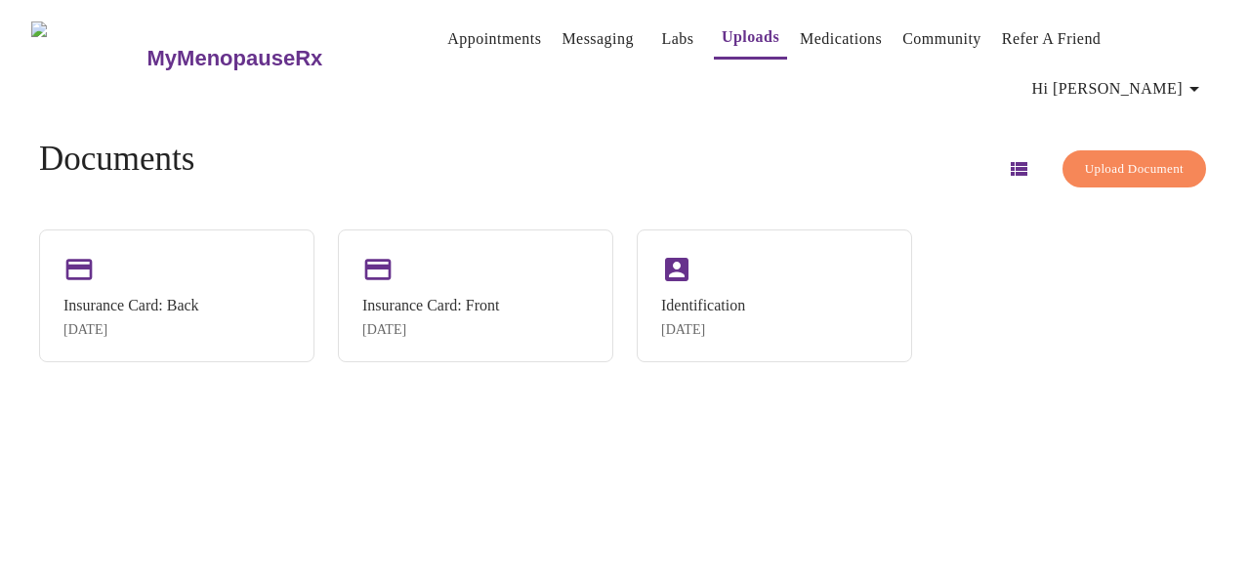
click at [1011, 162] on icon "button" at bounding box center [1019, 169] width 17 height 14
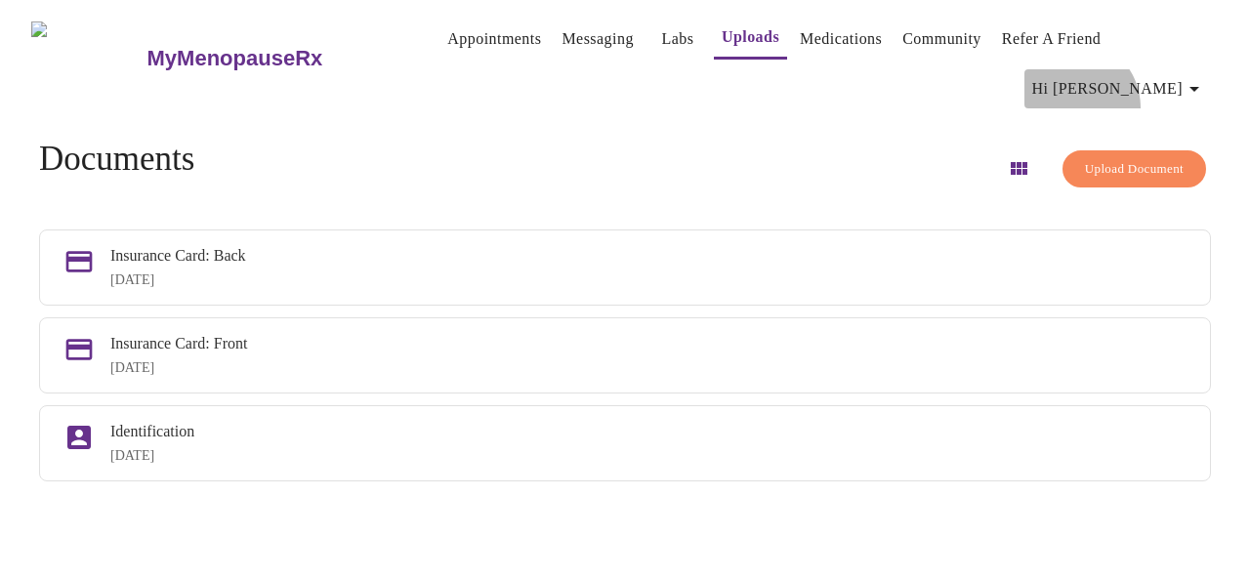
click at [1164, 69] on button "Hi [PERSON_NAME]" at bounding box center [1118, 88] width 189 height 39
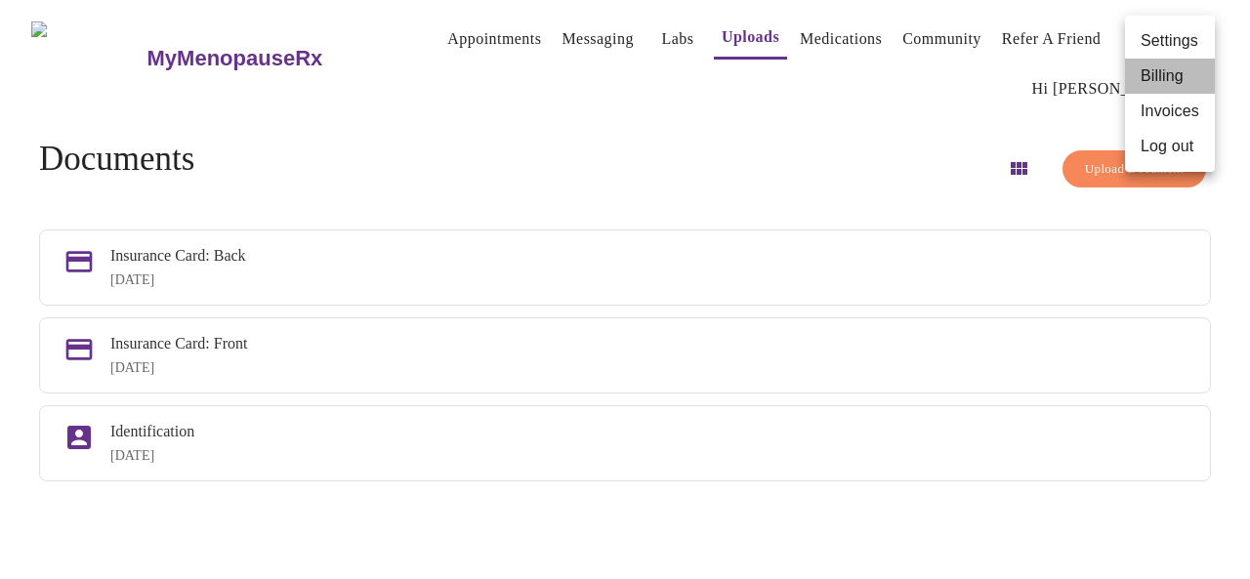
click at [1164, 81] on li "Billing" at bounding box center [1170, 76] width 90 height 35
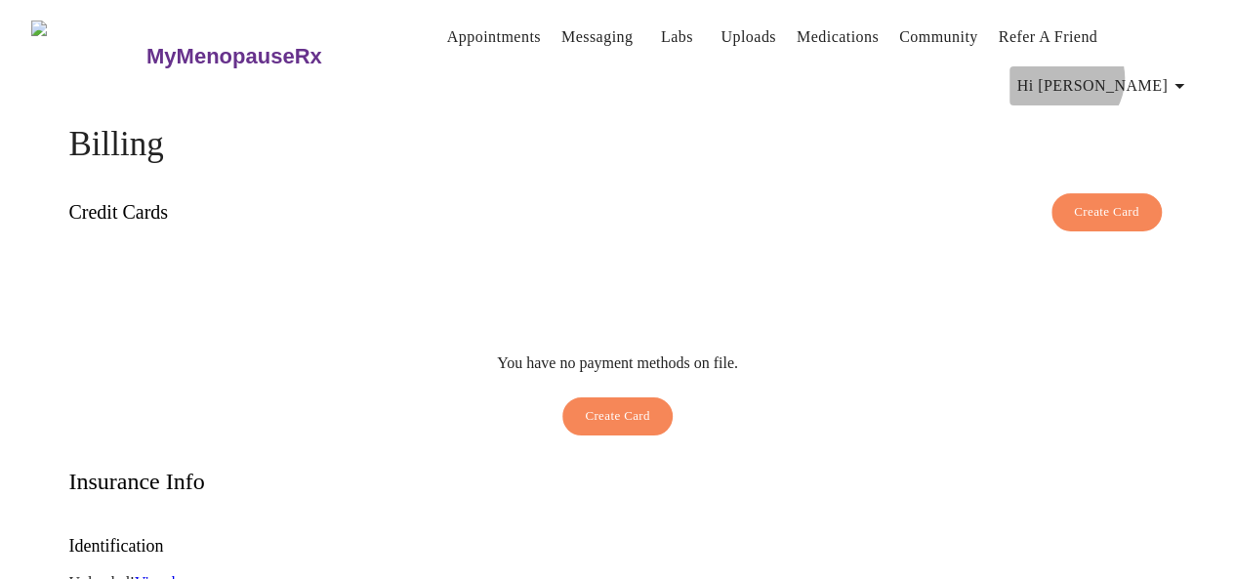
click at [1156, 72] on span "Hi [PERSON_NAME]" at bounding box center [1104, 85] width 174 height 27
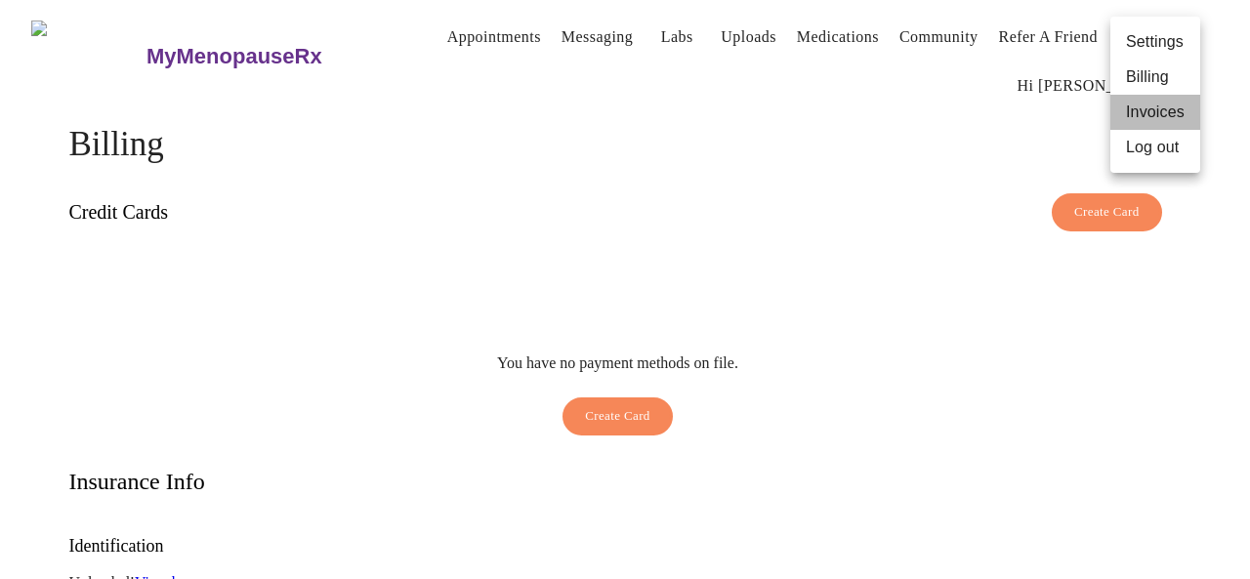
click at [1153, 113] on li "Invoices" at bounding box center [1155, 112] width 90 height 35
